Goal: Information Seeking & Learning: Learn about a topic

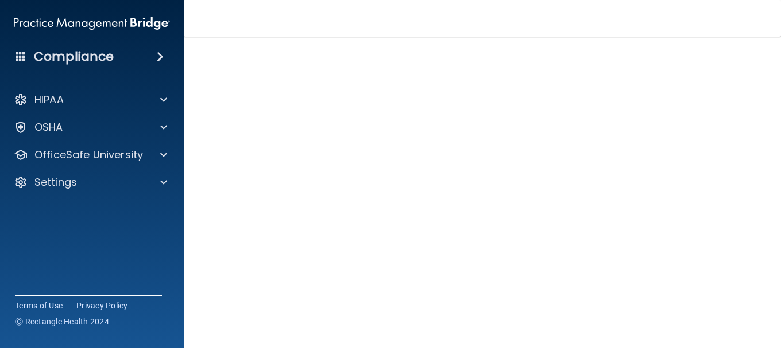
scroll to position [74, 0]
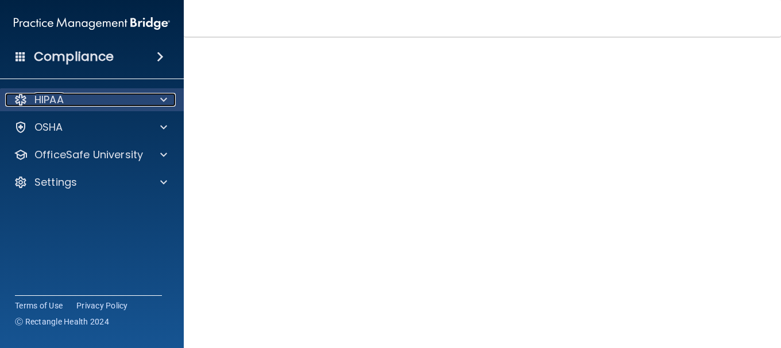
click at [166, 99] on span at bounding box center [163, 100] width 7 height 14
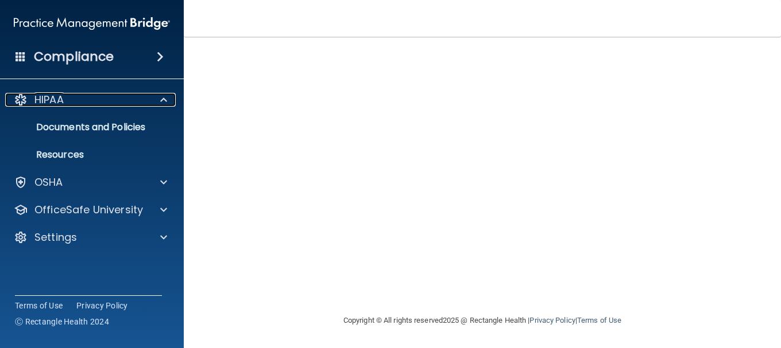
scroll to position [106, 0]
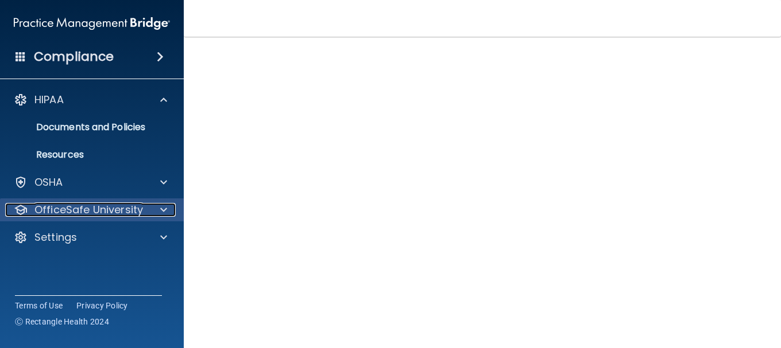
click at [167, 214] on div at bounding box center [162, 210] width 29 height 14
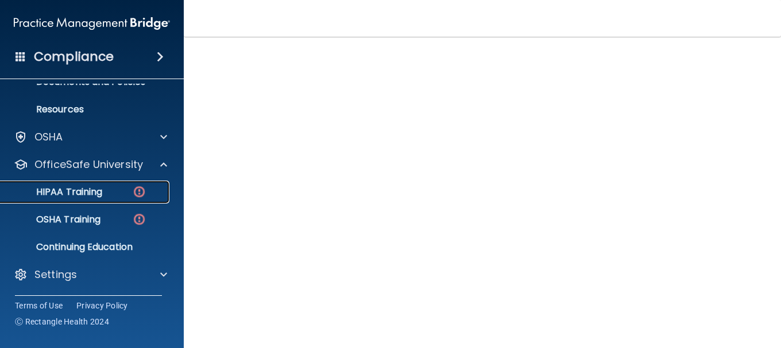
click at [125, 189] on div "HIPAA Training" at bounding box center [85, 192] width 157 height 11
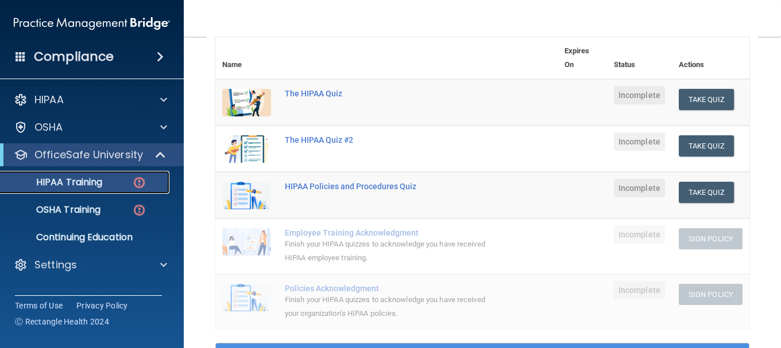
scroll to position [163, 0]
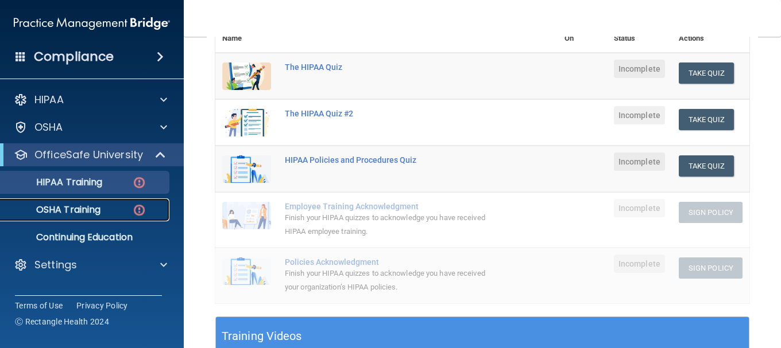
drag, startPoint x: 104, startPoint y: 208, endPoint x: 111, endPoint y: 207, distance: 7.0
click at [104, 208] on div "OSHA Training" at bounding box center [85, 209] width 157 height 11
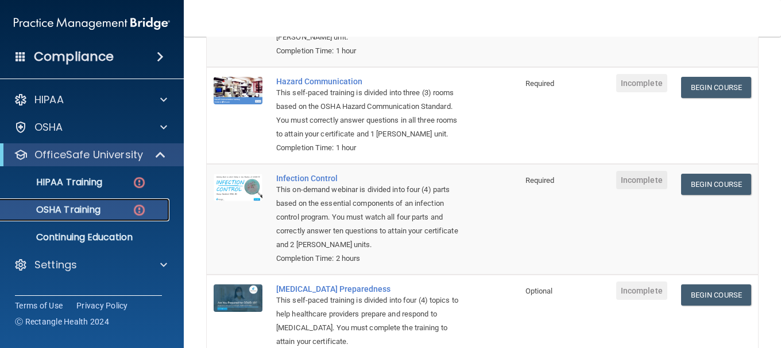
scroll to position [230, 0]
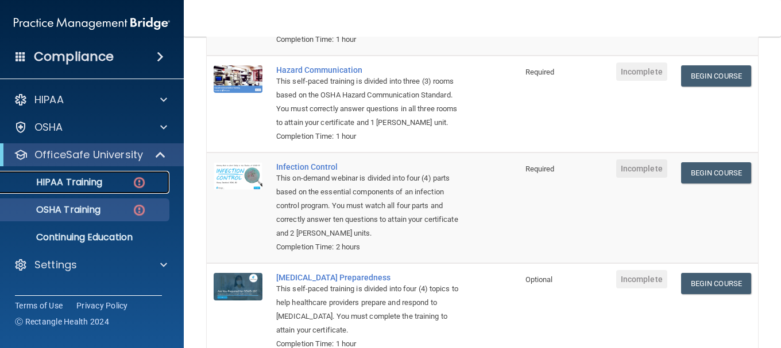
click at [110, 174] on link "HIPAA Training" at bounding box center [79, 182] width 181 height 23
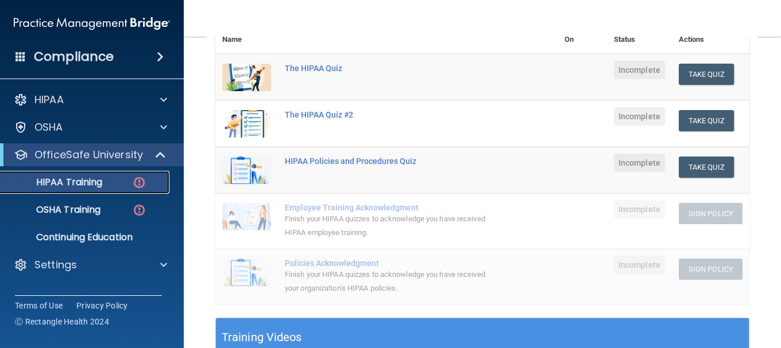
scroll to position [172, 0]
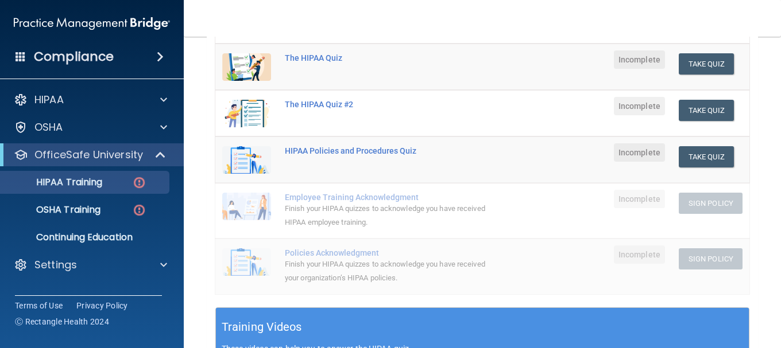
click at [335, 211] on div "Finish your HIPAA quizzes to acknowledge you have received HIPAA employee train…" at bounding box center [392, 216] width 215 height 28
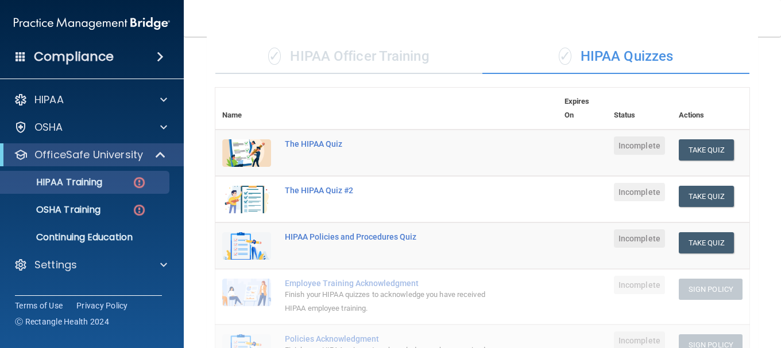
scroll to position [57, 0]
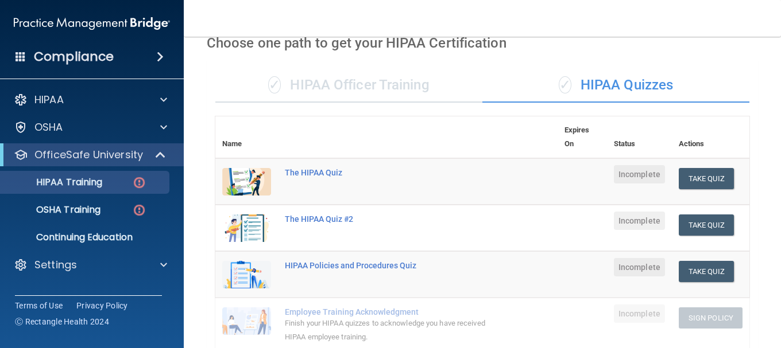
click at [387, 92] on div "✓ HIPAA Officer Training" at bounding box center [348, 85] width 267 height 34
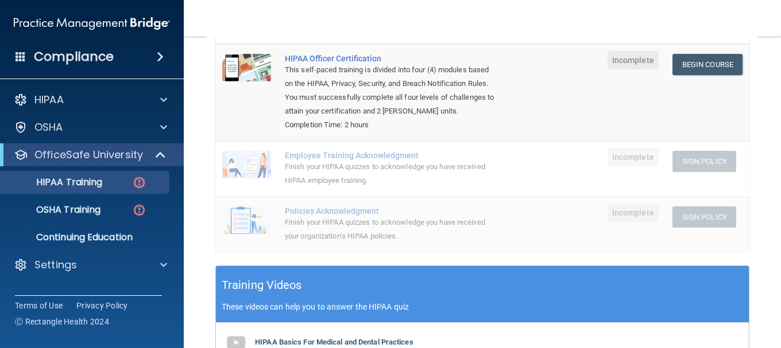
scroll to position [172, 0]
click at [365, 106] on div "This self-paced training is divided into four (4) modules based on the HIPAA, P…" at bounding box center [389, 90] width 209 height 55
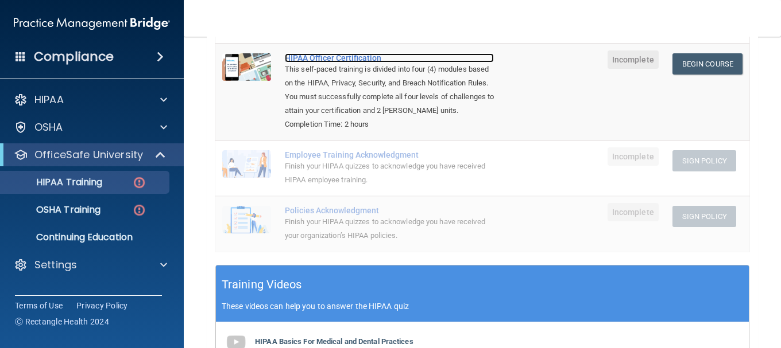
click at [318, 59] on div "HIPAA Officer Certification" at bounding box center [389, 57] width 209 height 9
